Goal: Task Accomplishment & Management: Use online tool/utility

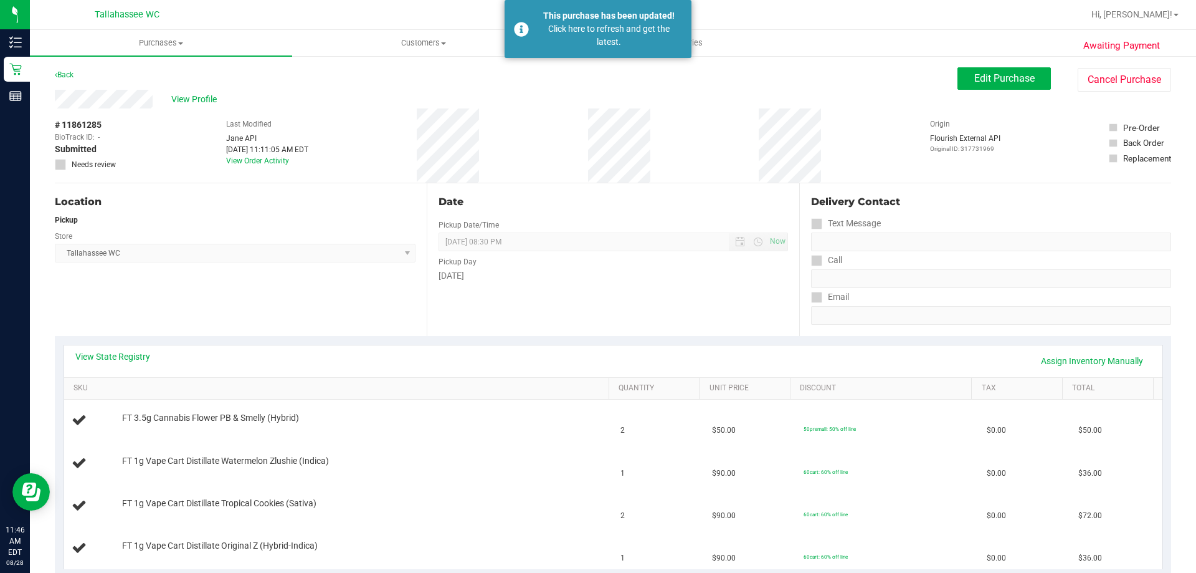
scroll to position [187, 0]
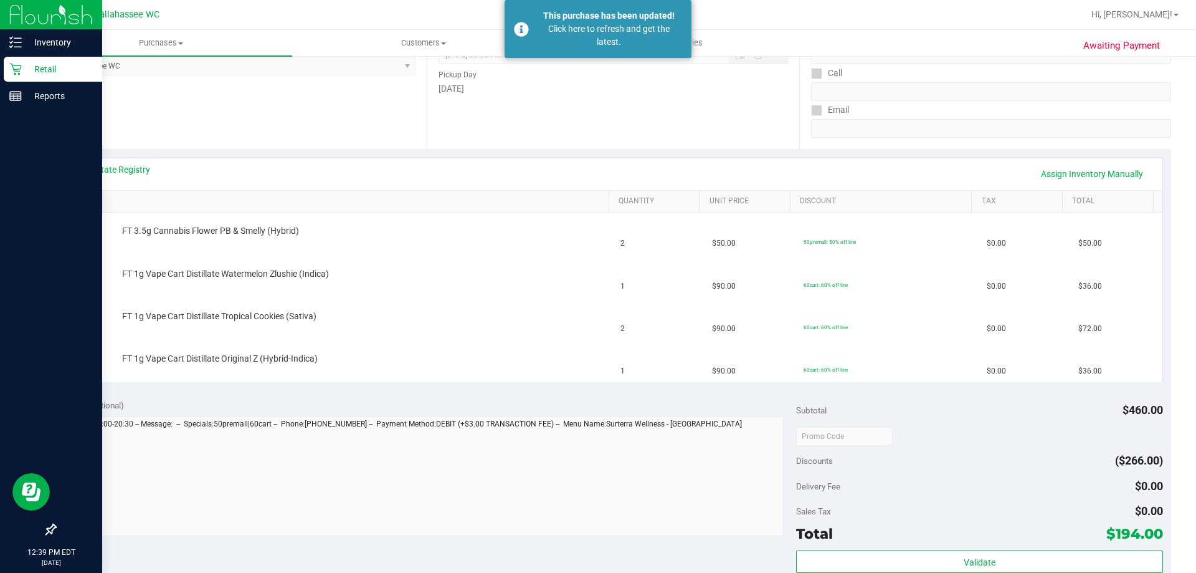
click at [18, 74] on icon at bounding box center [15, 70] width 12 height 12
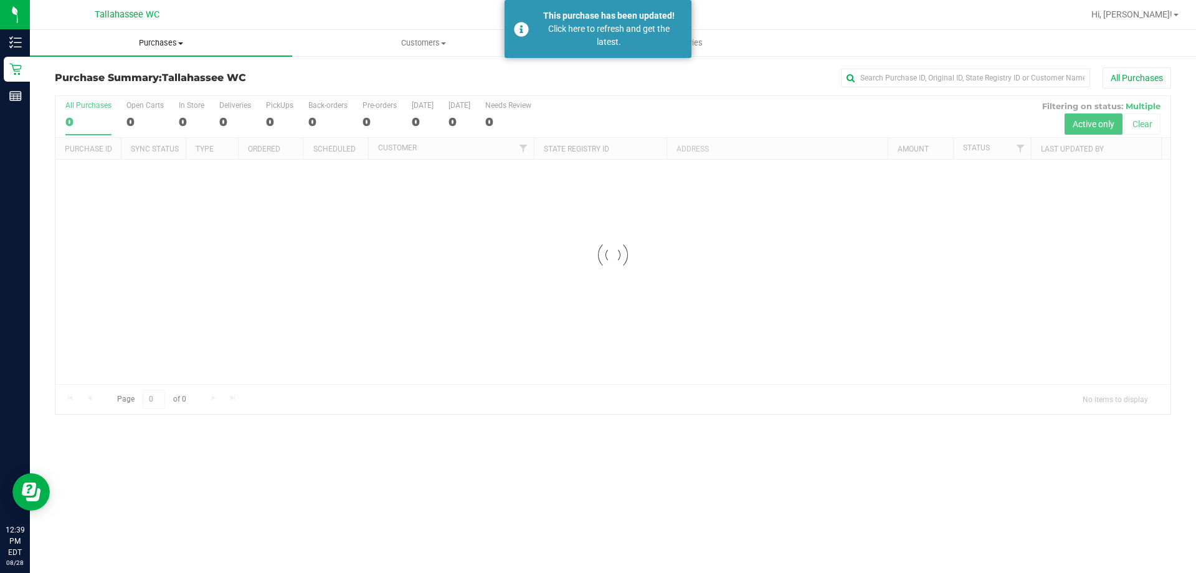
click at [169, 44] on span "Purchases" at bounding box center [161, 42] width 262 height 11
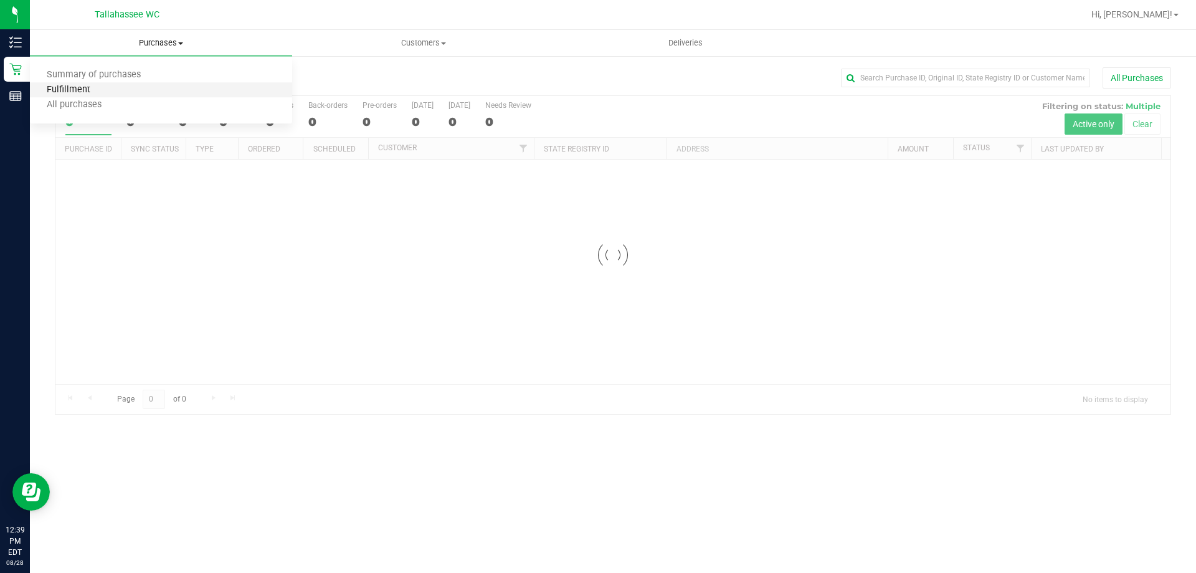
click at [63, 90] on span "Fulfillment" at bounding box center [68, 90] width 77 height 11
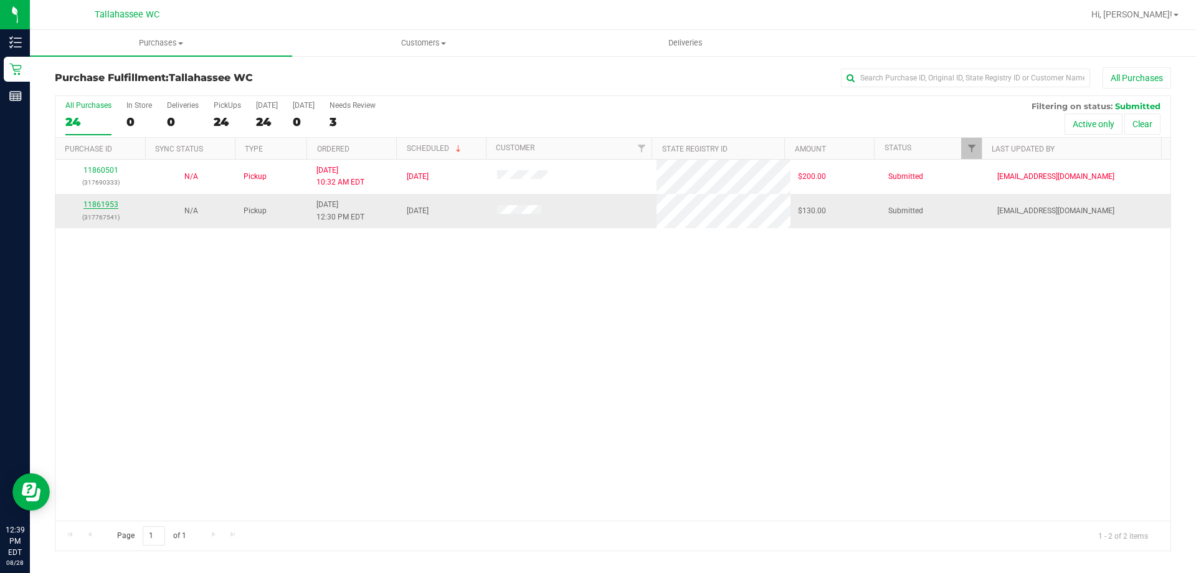
click at [115, 202] on link "11861953" at bounding box center [100, 204] width 35 height 9
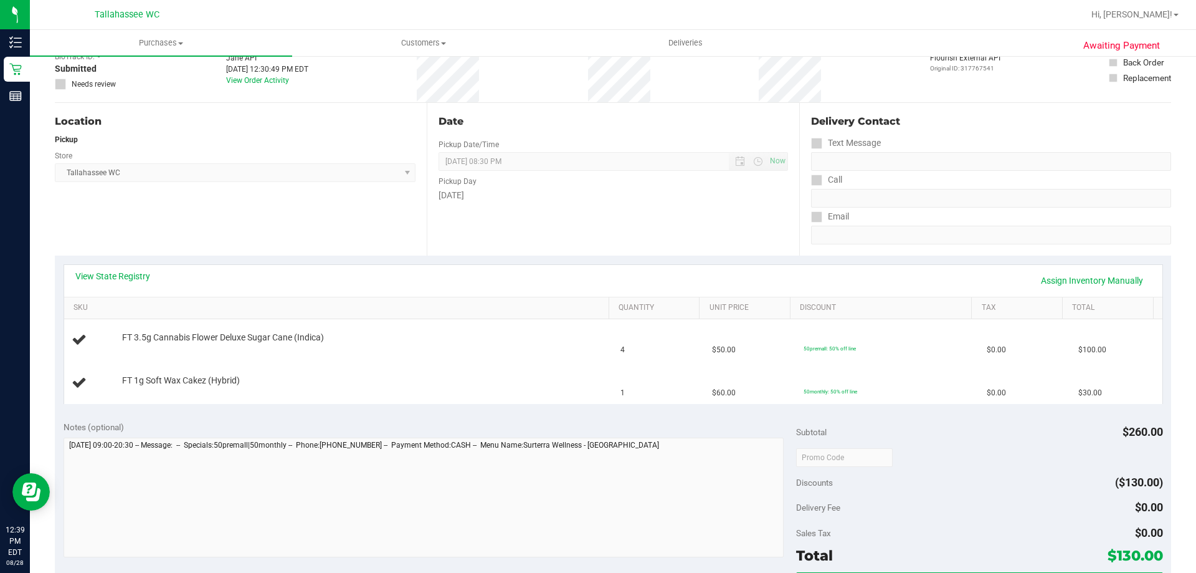
scroll to position [187, 0]
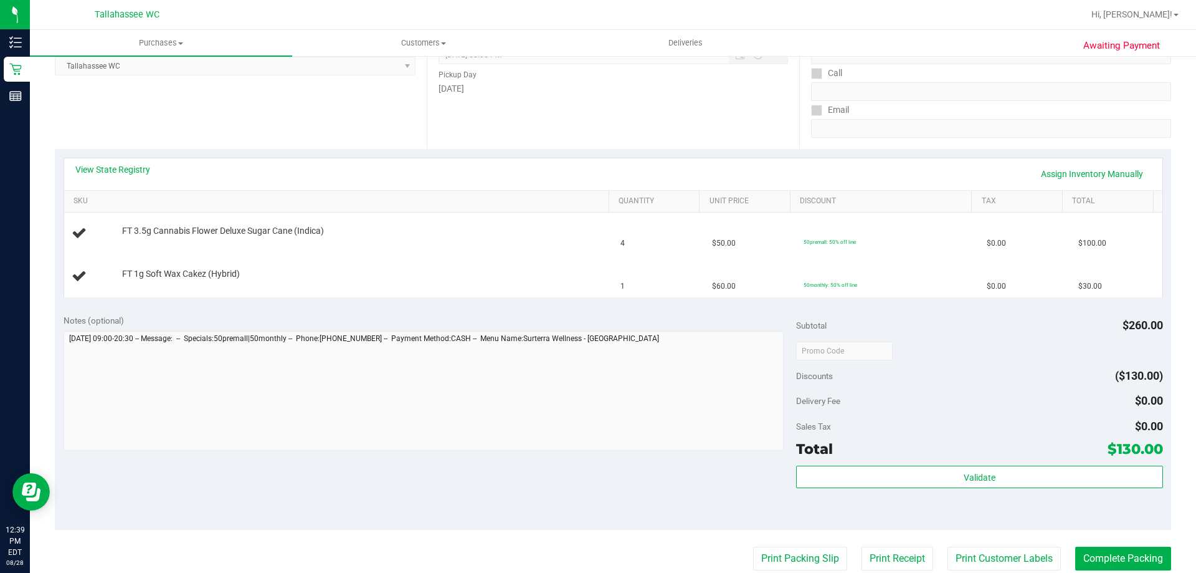
click at [141, 178] on div "View State Registry Assign Inventory Manually" at bounding box center [613, 173] width 1076 height 21
click at [141, 170] on link "View State Registry" at bounding box center [112, 169] width 75 height 12
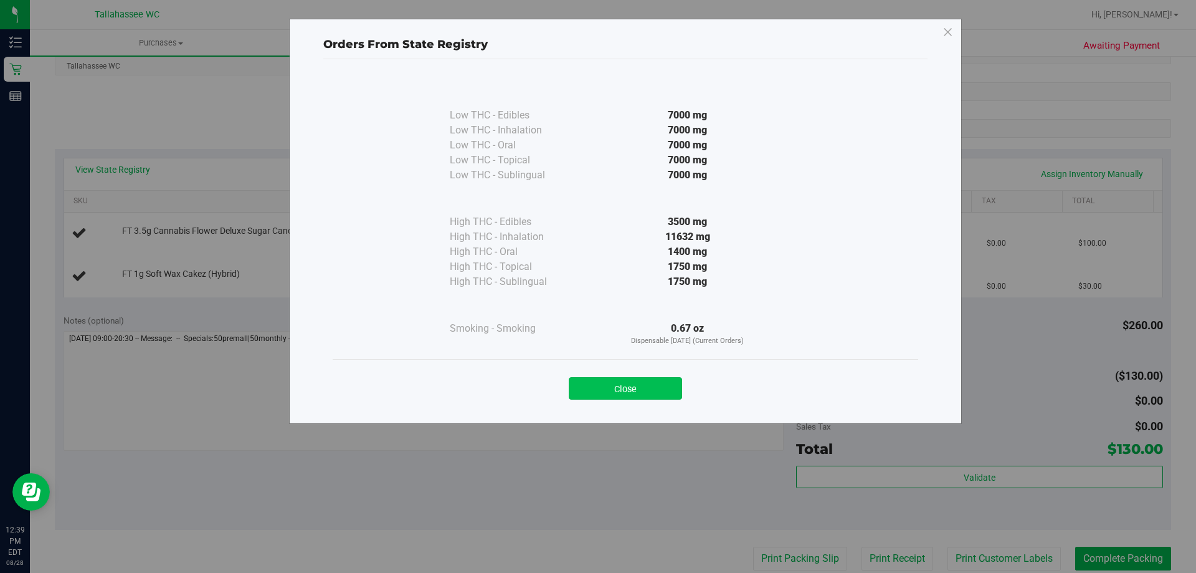
click at [615, 391] on button "Close" at bounding box center [625, 388] width 113 height 22
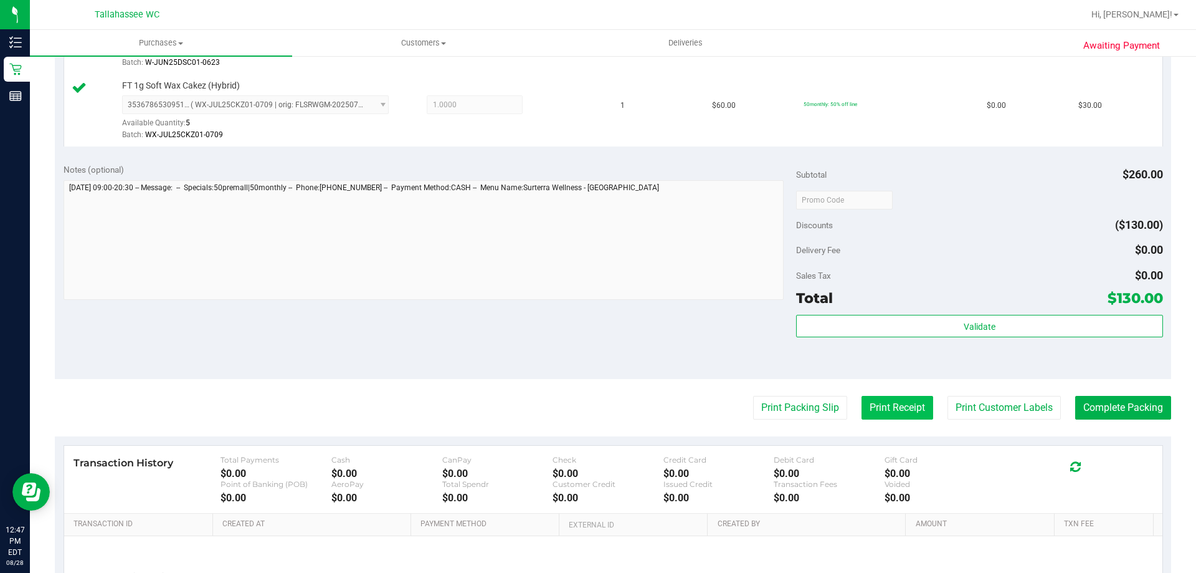
scroll to position [498, 0]
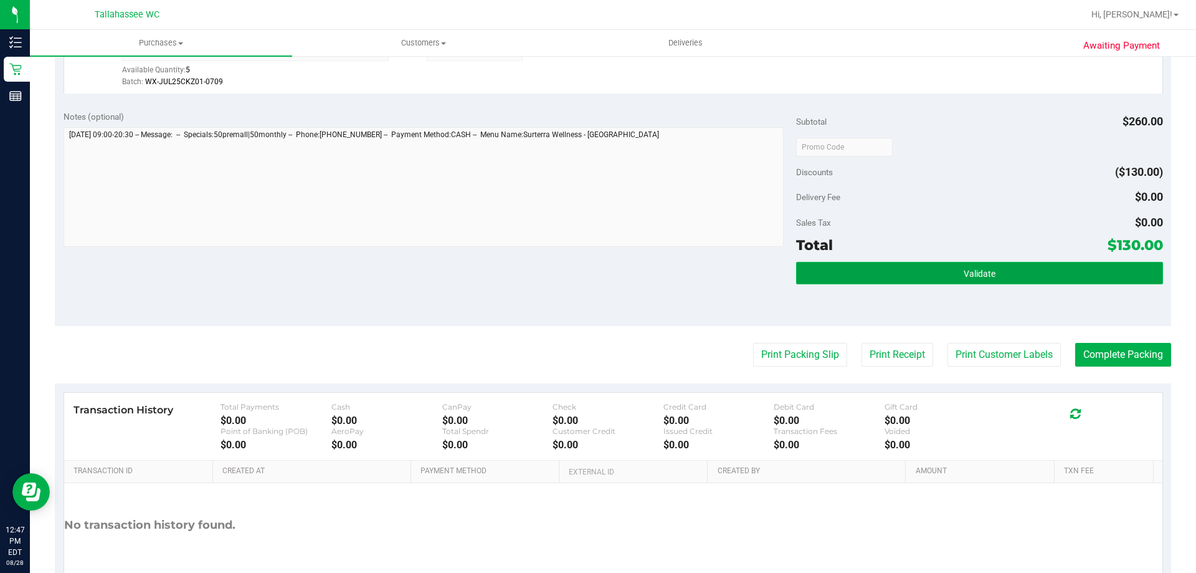
click at [875, 267] on button "Validate" at bounding box center [979, 273] width 366 height 22
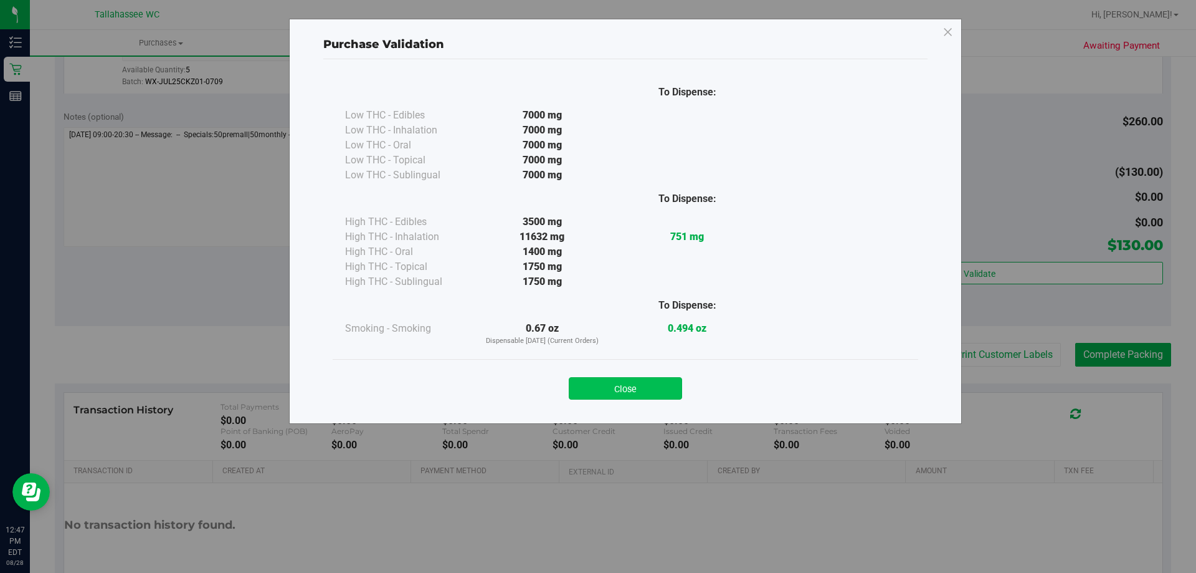
drag, startPoint x: 641, startPoint y: 366, endPoint x: 629, endPoint y: 393, distance: 29.3
click at [629, 393] on div "Close" at bounding box center [626, 384] width 586 height 50
click at [629, 393] on button "Close" at bounding box center [625, 388] width 113 height 22
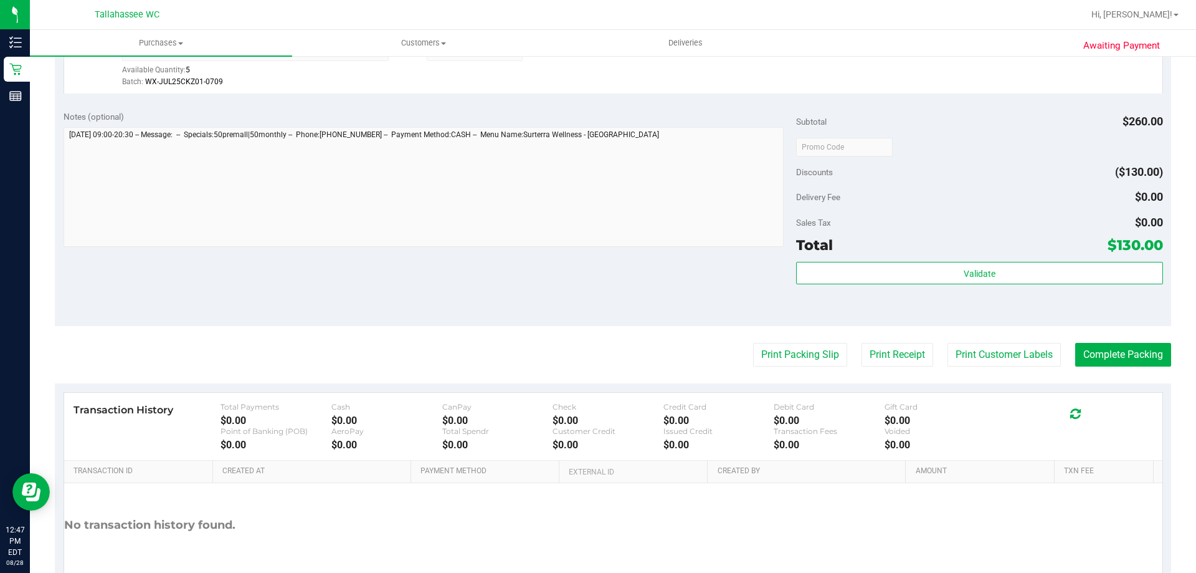
click at [768, 339] on purchase-details "Back Edit Purchase Cancel Purchase View Profile # 11861953 BioTrack ID: - Submi…" at bounding box center [613, 92] width 1117 height 1047
click at [765, 347] on button "Print Packing Slip" at bounding box center [800, 355] width 94 height 24
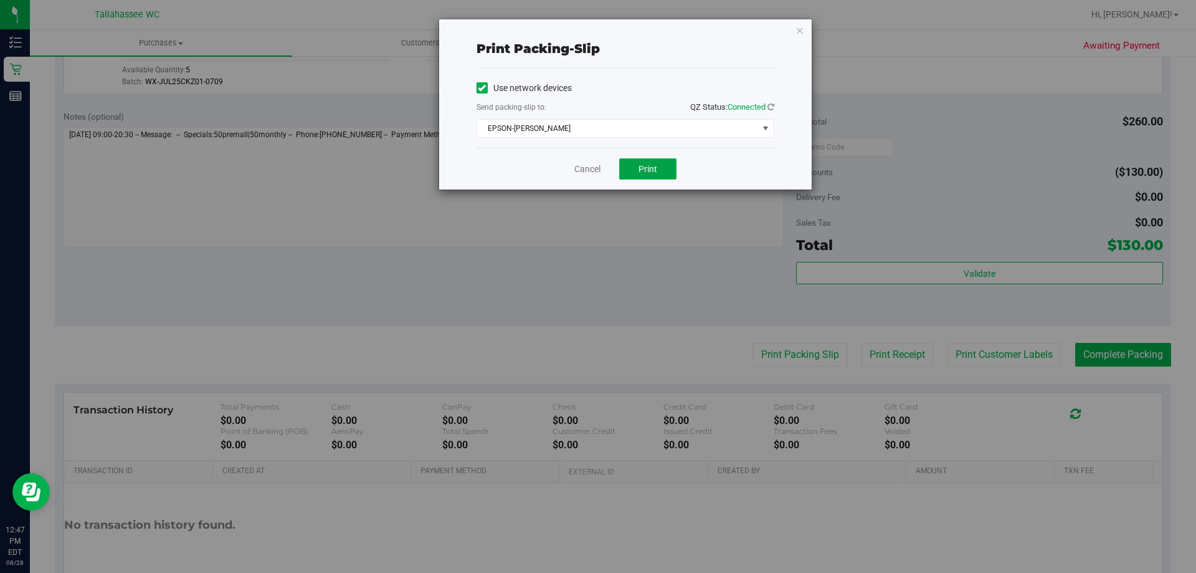
click at [626, 174] on button "Print" at bounding box center [647, 168] width 57 height 21
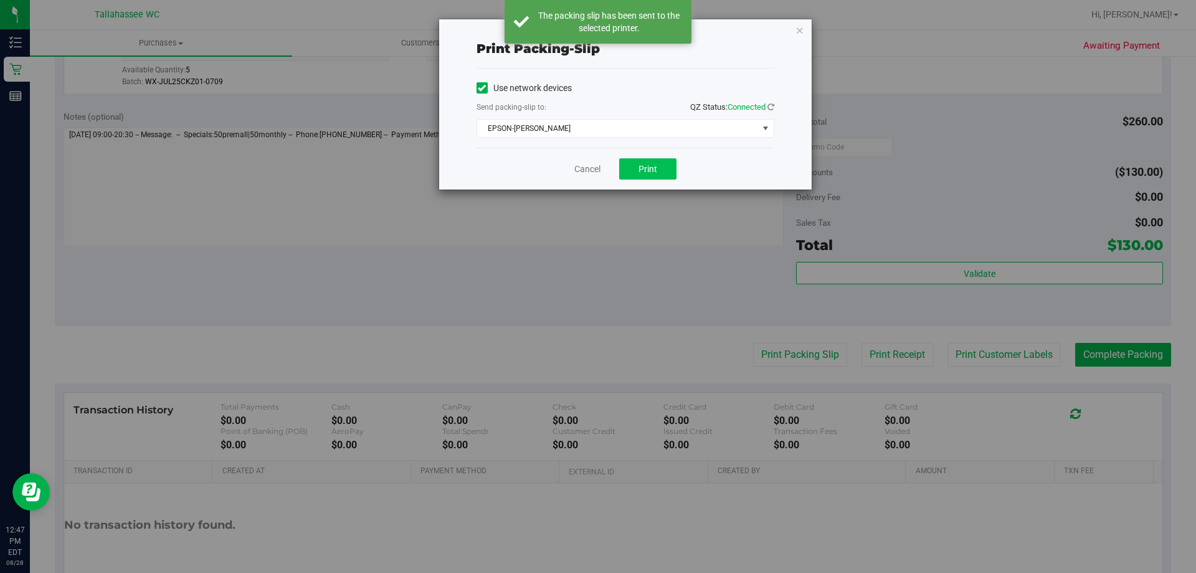
click at [626, 174] on button "Print" at bounding box center [647, 168] width 57 height 21
click at [800, 28] on icon "button" at bounding box center [800, 29] width 9 height 15
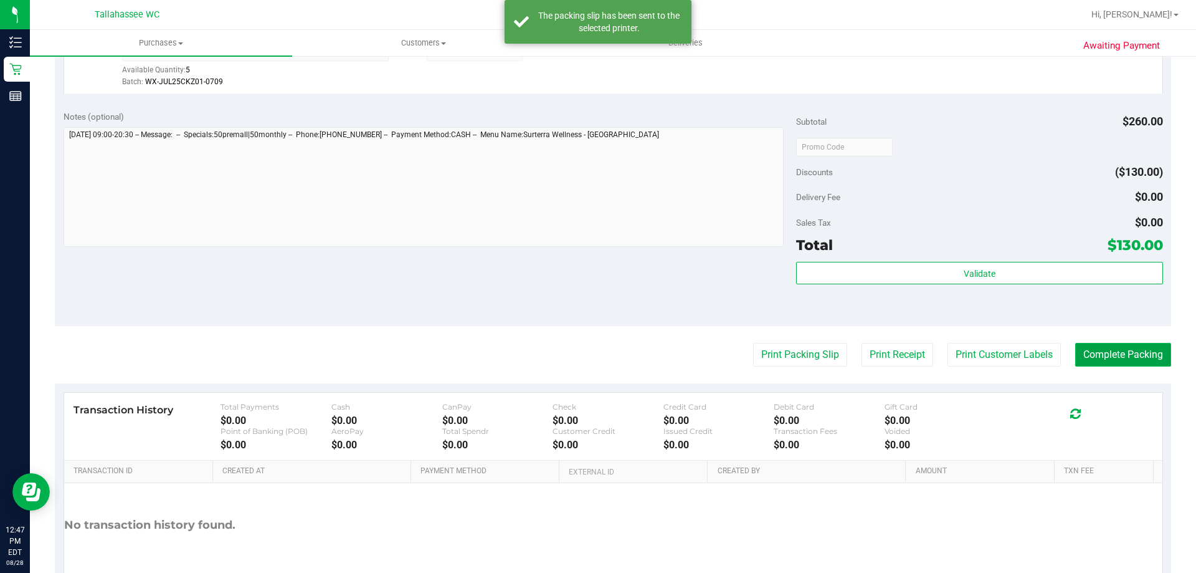
click at [1120, 362] on button "Complete Packing" at bounding box center [1123, 355] width 96 height 24
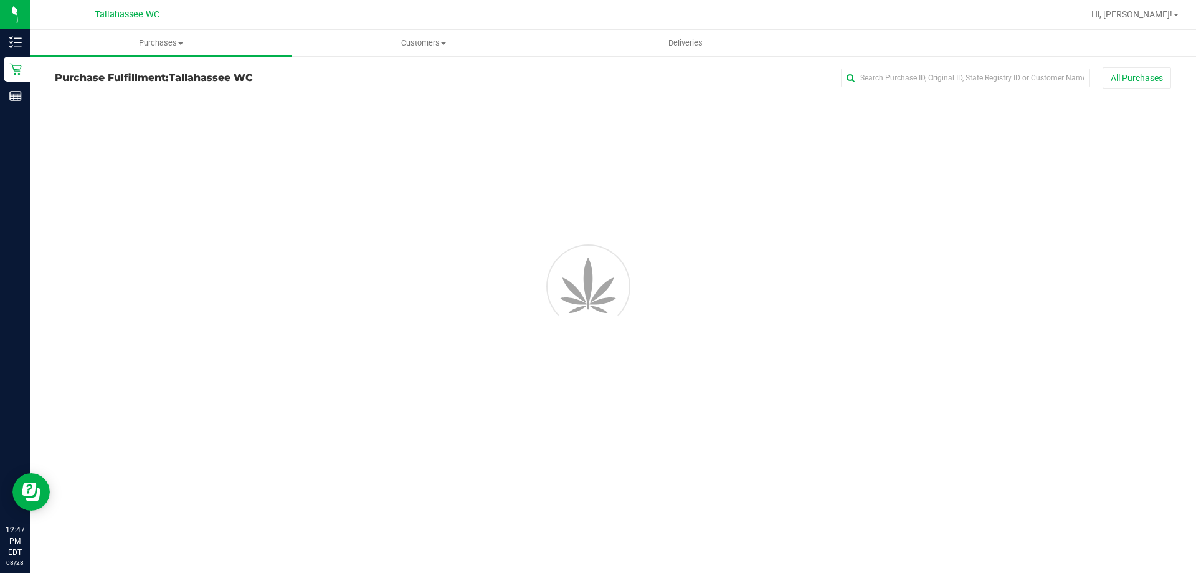
click at [1099, 361] on div "Purchases Summary of purchases Fulfillment All purchases Customers All customer…" at bounding box center [613, 301] width 1166 height 543
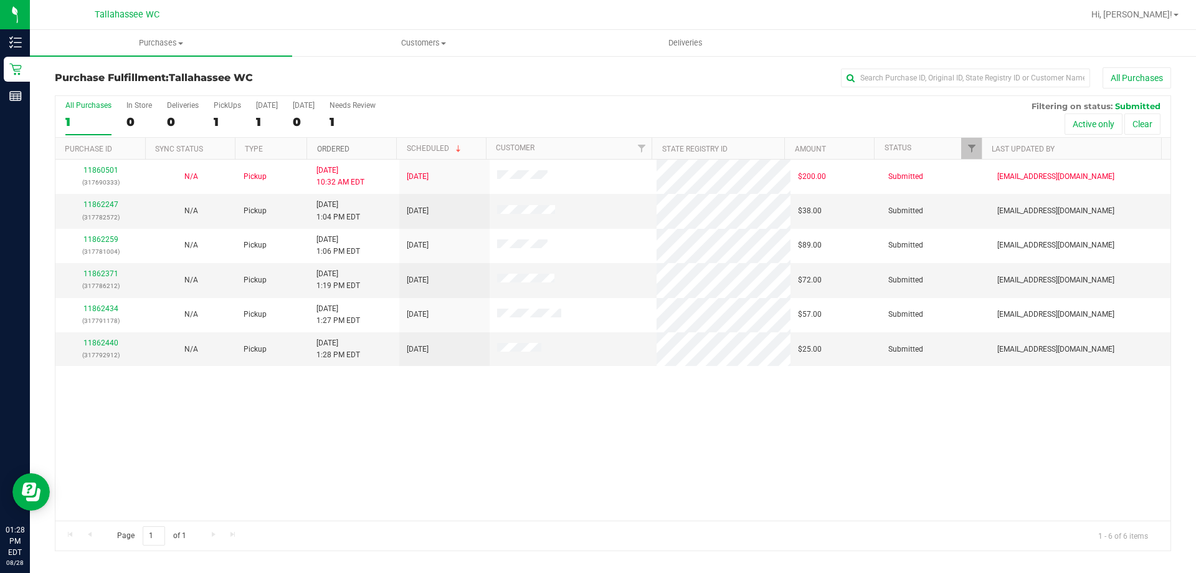
click at [344, 146] on link "Ordered" at bounding box center [333, 149] width 32 height 9
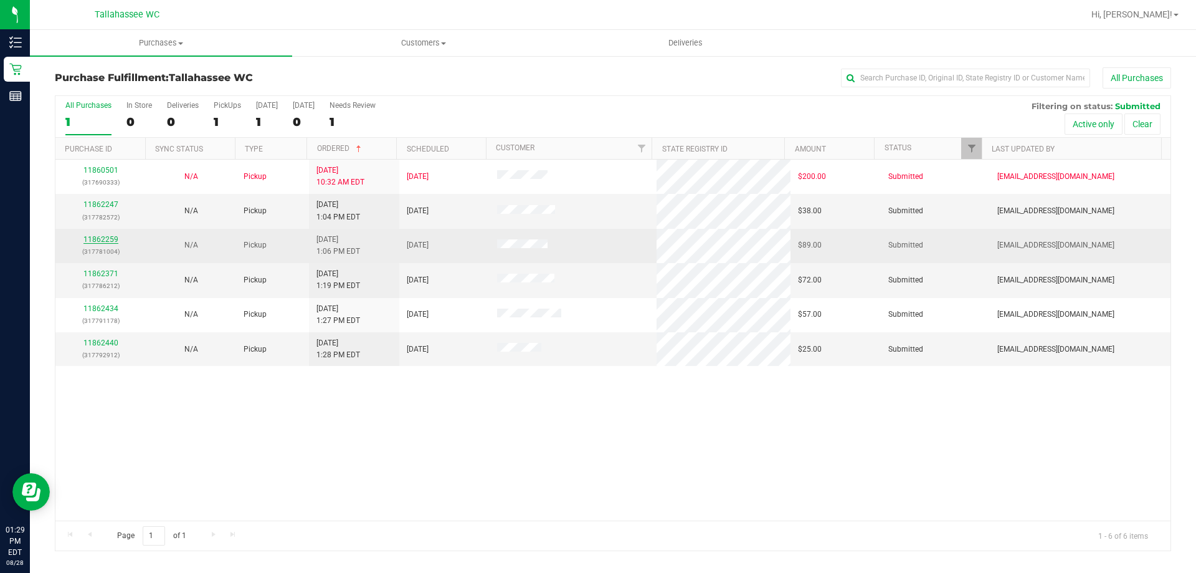
click at [105, 238] on link "11862259" at bounding box center [100, 239] width 35 height 9
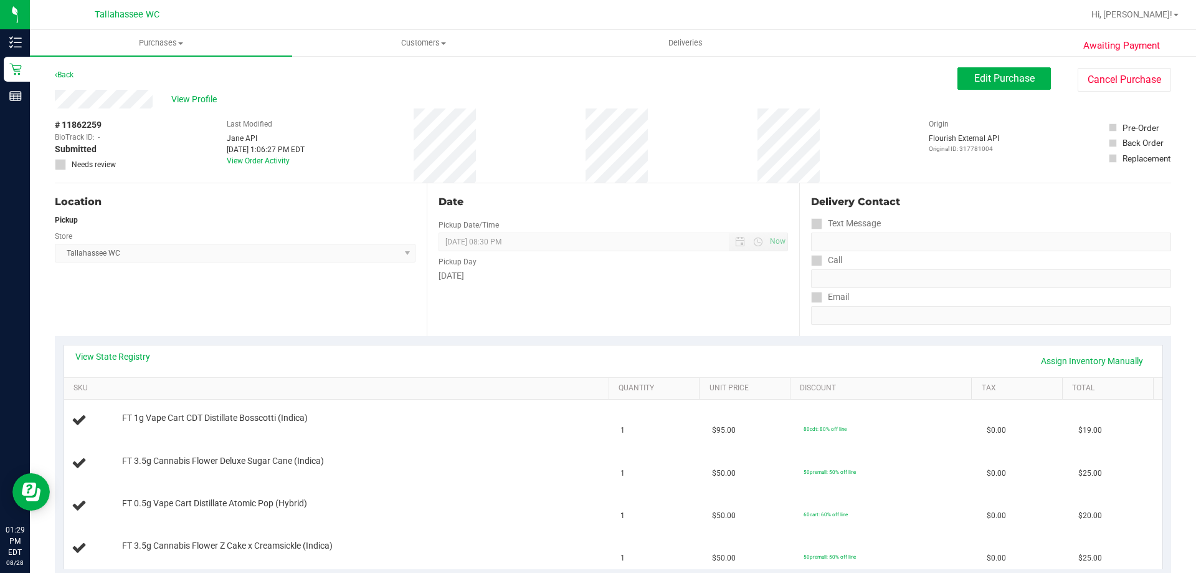
scroll to position [249, 0]
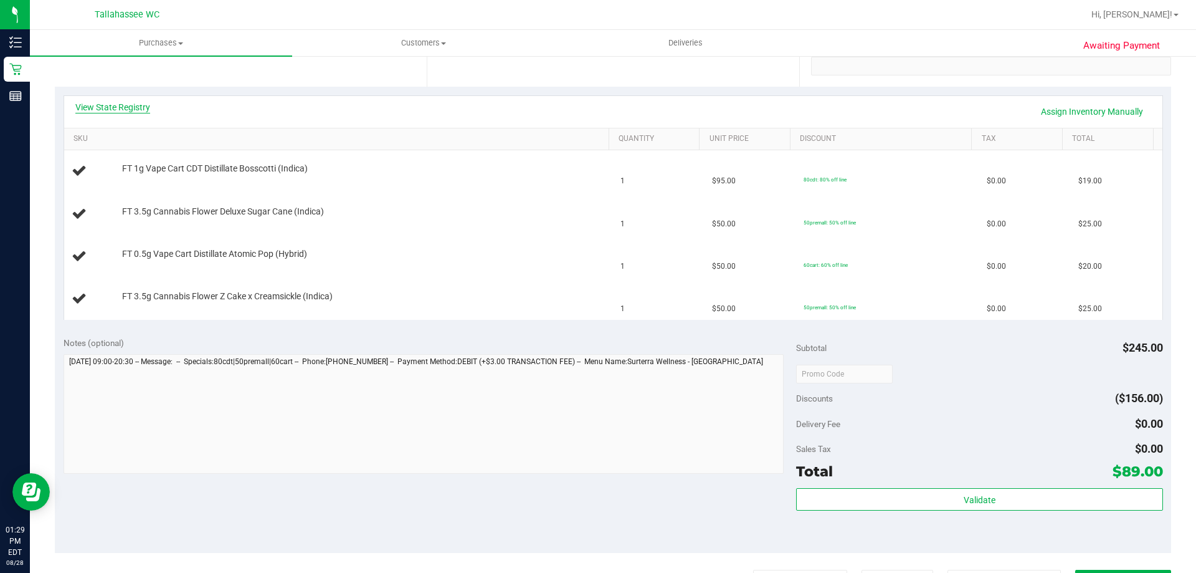
click at [110, 107] on link "View State Registry" at bounding box center [112, 107] width 75 height 12
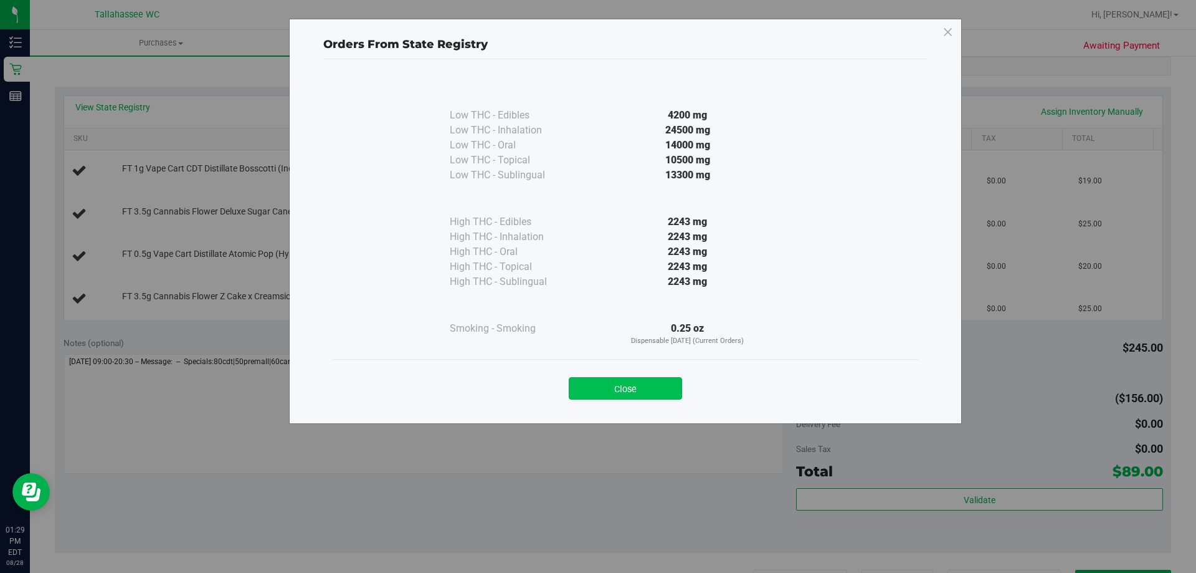
click at [598, 386] on button "Close" at bounding box center [625, 388] width 113 height 22
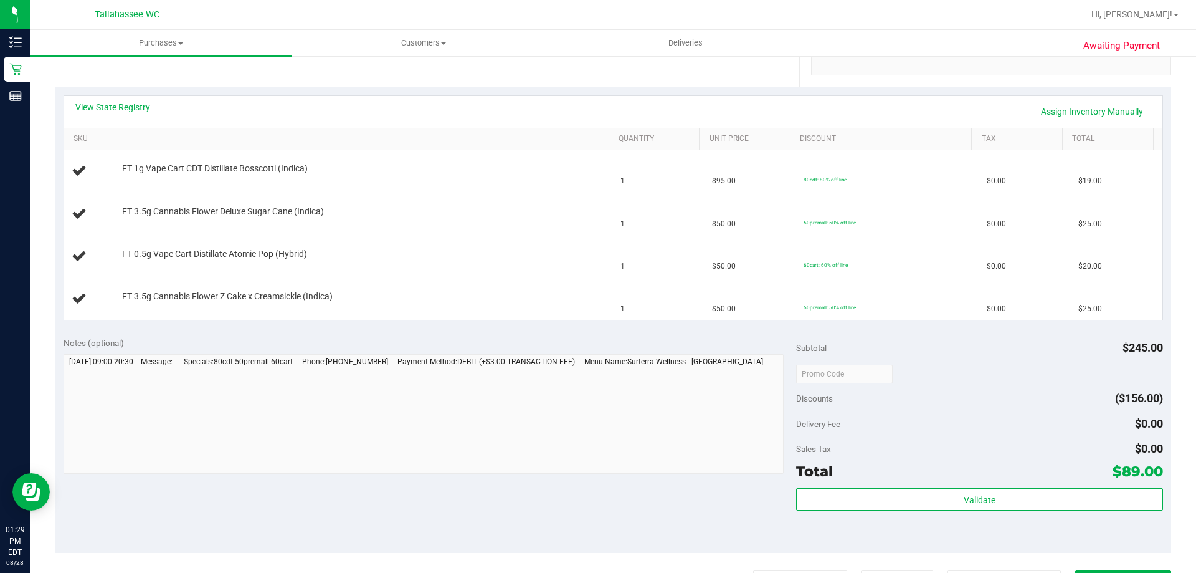
click at [117, 98] on div "View State Registry Assign Inventory Manually" at bounding box center [613, 112] width 1098 height 32
click at [118, 100] on div "View State Registry Assign Inventory Manually" at bounding box center [613, 112] width 1098 height 32
click at [119, 104] on link "View State Registry" at bounding box center [112, 107] width 75 height 12
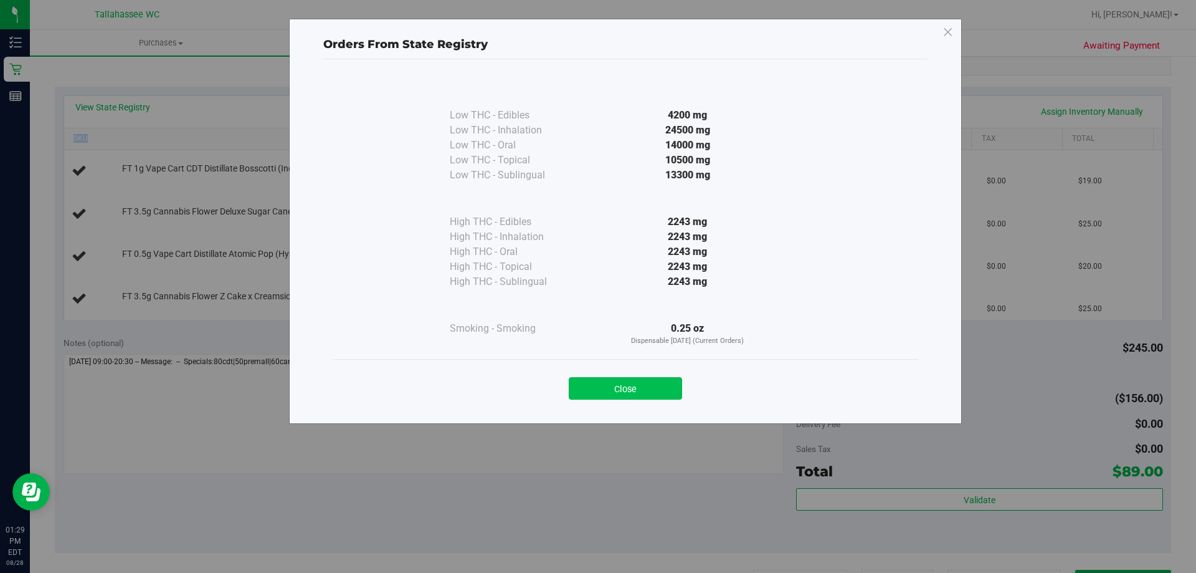
click at [584, 390] on button "Close" at bounding box center [625, 388] width 113 height 22
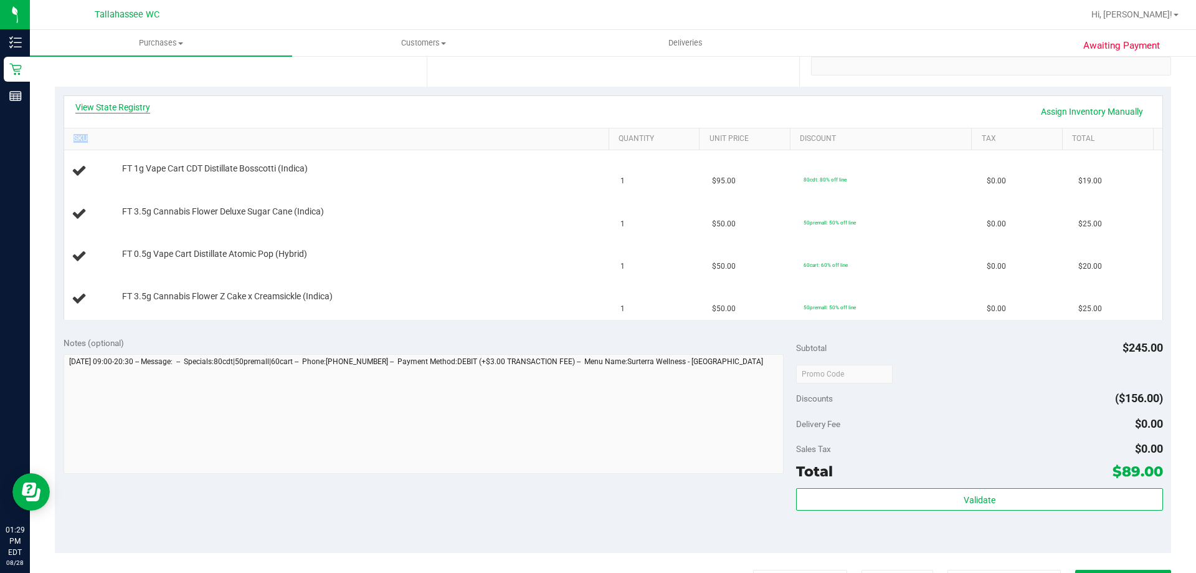
click at [116, 106] on link "View State Registry" at bounding box center [112, 107] width 75 height 12
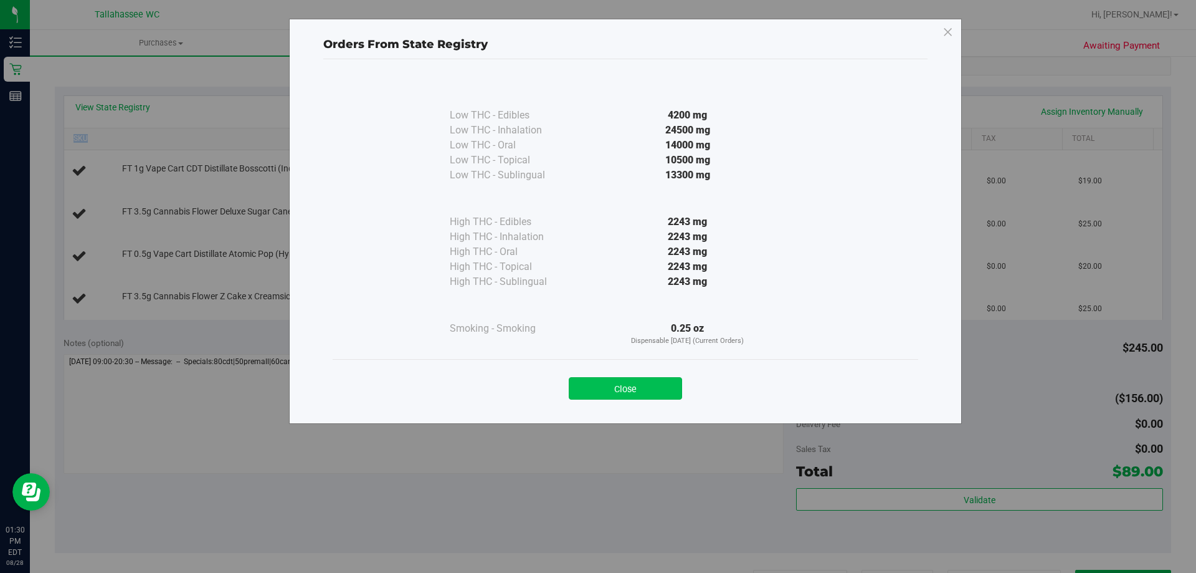
drag, startPoint x: 663, startPoint y: 384, endPoint x: 659, endPoint y: 379, distance: 6.7
click at [662, 382] on button "Close" at bounding box center [625, 388] width 113 height 22
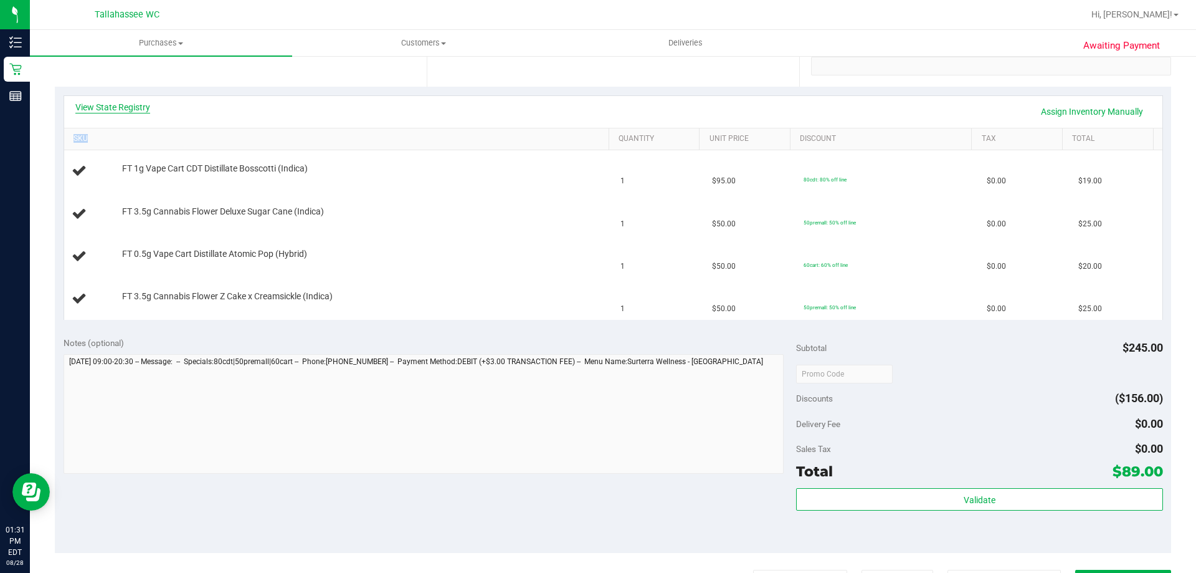
click at [123, 105] on link "View State Registry" at bounding box center [112, 107] width 75 height 12
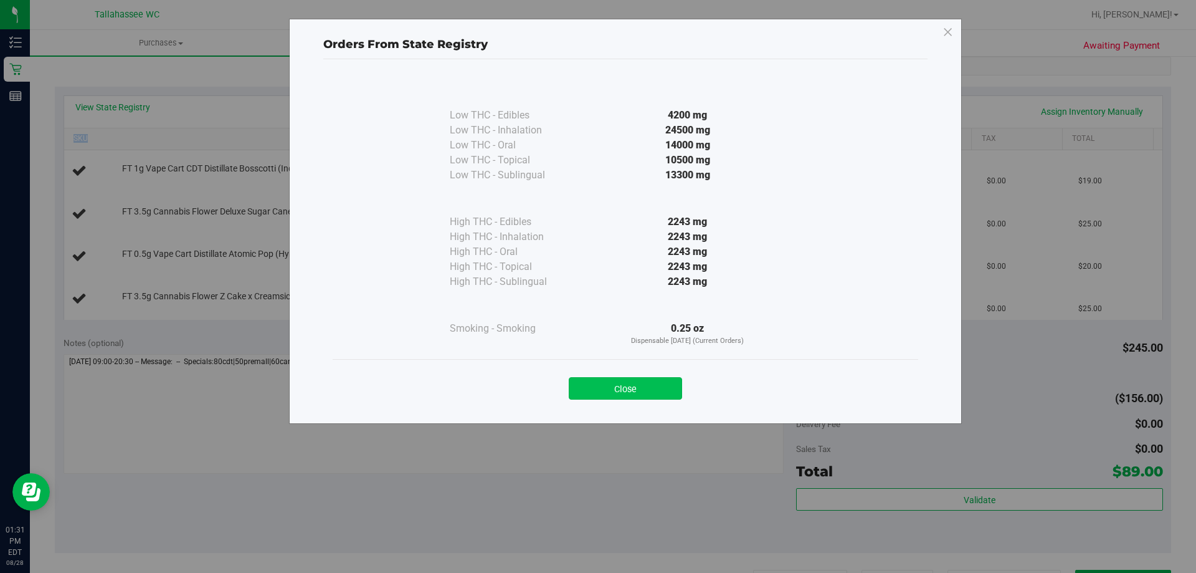
click at [636, 389] on button "Close" at bounding box center [625, 388] width 113 height 22
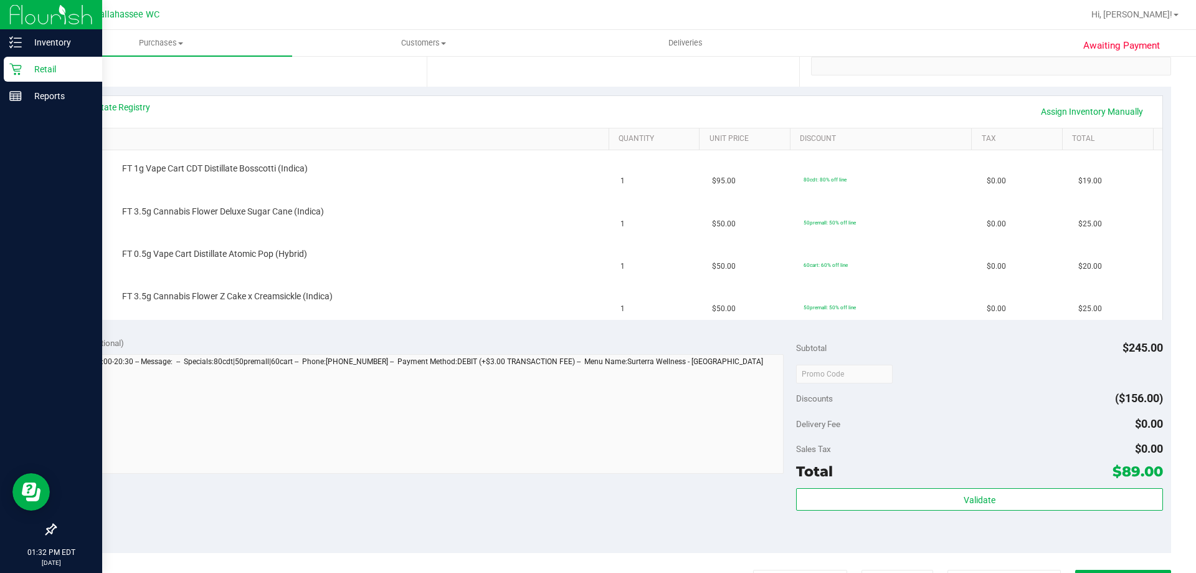
click at [30, 80] on div "Retail" at bounding box center [53, 69] width 98 height 25
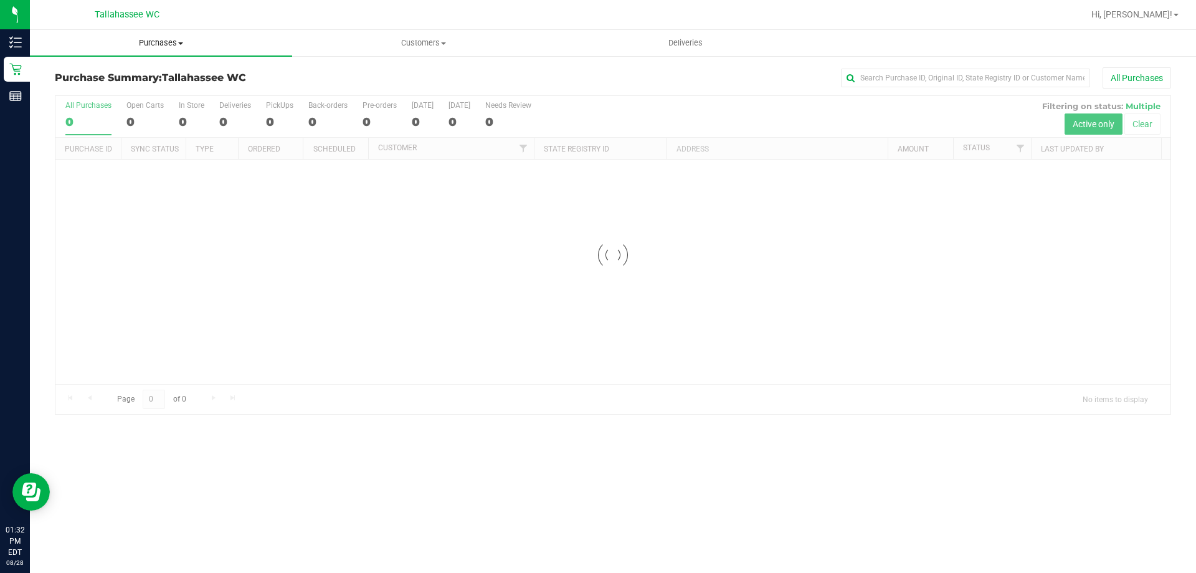
click at [177, 48] on span "Purchases" at bounding box center [161, 42] width 262 height 11
click at [111, 95] on li "Fulfillment" at bounding box center [161, 90] width 262 height 15
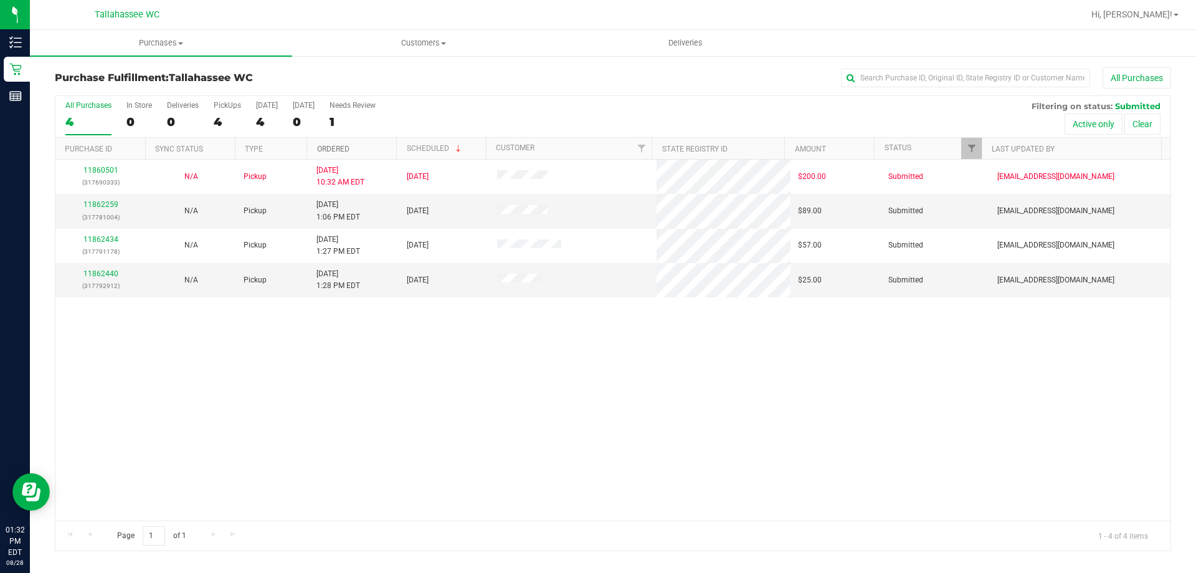
click at [335, 151] on link "Ordered" at bounding box center [333, 149] width 32 height 9
